Goal: Task Accomplishment & Management: Use online tool/utility

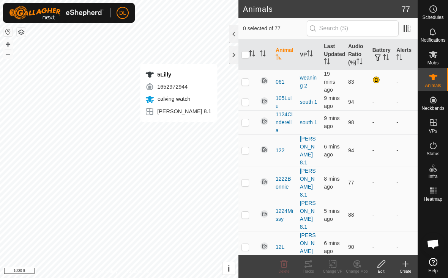
checkbox input "true"
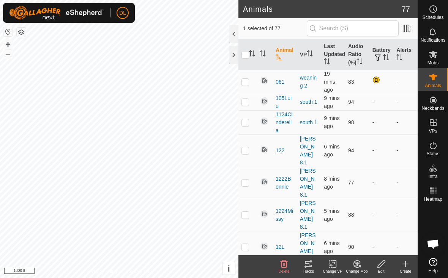
click at [311, 269] on div "Tracks" at bounding box center [308, 272] width 24 height 6
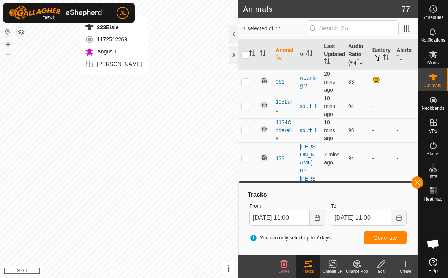
checkbox input "true"
checkbox input "false"
click at [383, 239] on span "Generate" at bounding box center [385, 238] width 24 height 6
click at [419, 183] on button "button" at bounding box center [417, 183] width 12 height 12
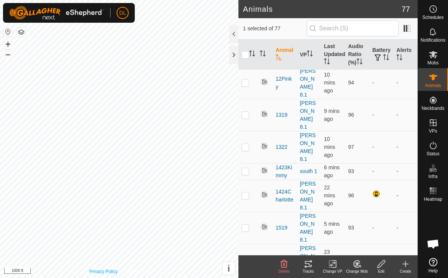
scroll to position [206, 0]
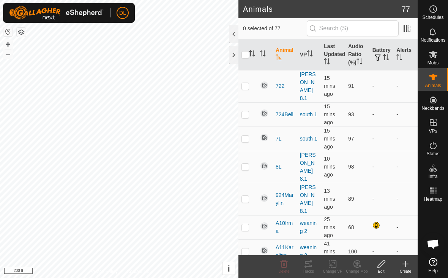
scroll to position [1661, 0]
checkbox input "true"
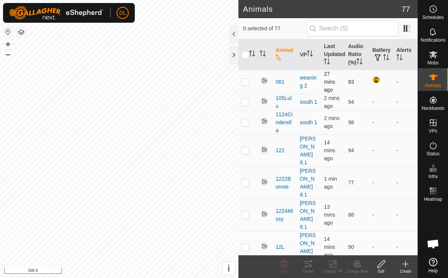
scroll to position [1378, 0]
